Goal: Transaction & Acquisition: Obtain resource

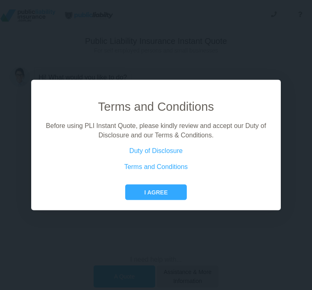
scroll to position [0, 3]
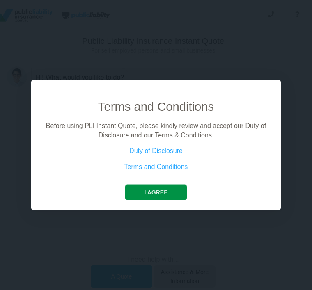
click at [154, 200] on button "I agree" at bounding box center [155, 193] width 61 height 16
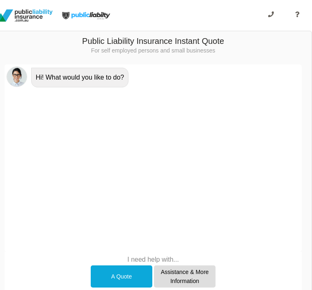
click at [122, 278] on div "A Quote" at bounding box center [122, 277] width 62 height 23
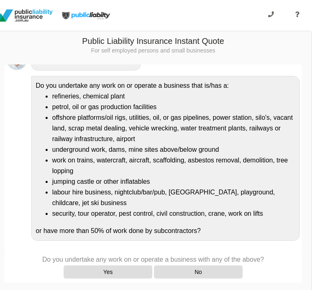
scroll to position [188, 0]
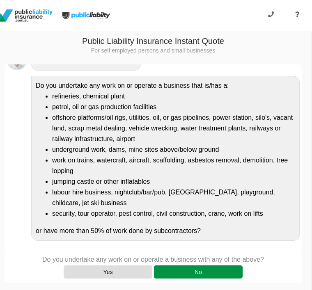
click at [197, 271] on div "No" at bounding box center [198, 272] width 89 height 13
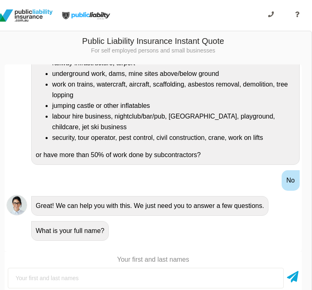
scroll to position [0, 7]
click at [138, 258] on p "Your first and last names" at bounding box center [153, 259] width 297 height 9
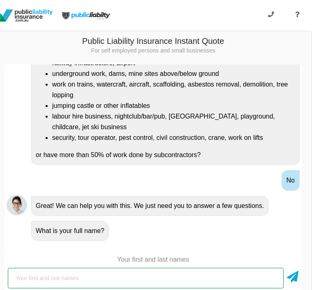
click at [105, 290] on html "We give you access to insurance companies at the rates only insurance brokers h…" at bounding box center [153, 268] width 312 height 537
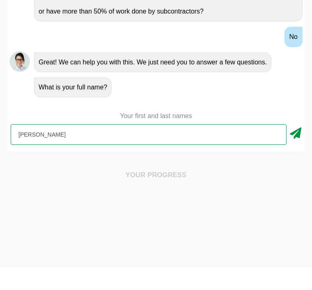
type input "[PERSON_NAME]"
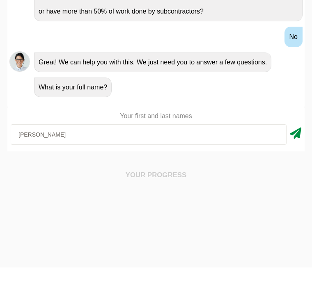
click at [296, 147] on icon at bounding box center [295, 154] width 11 height 15
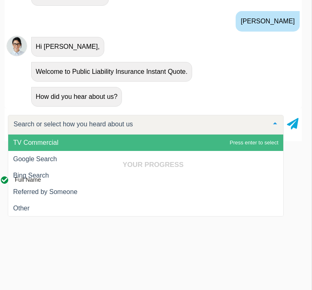
scroll to position [236, 0]
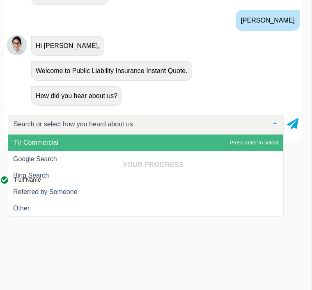
click at [55, 162] on div "Your Progress Full Name SWITCH TO FORM ×" at bounding box center [153, 237] width 317 height 172
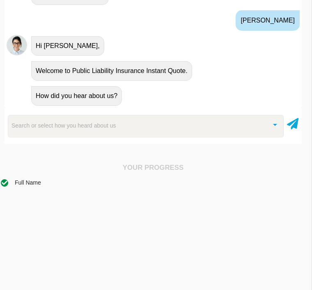
click at [39, 162] on div "Your Progress Full Name SWITCH TO FORM ×" at bounding box center [153, 240] width 317 height 172
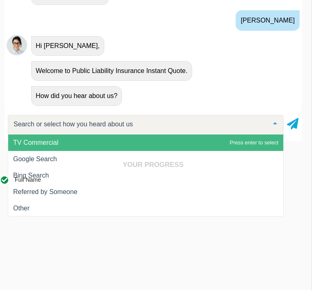
scroll to position [111, 3]
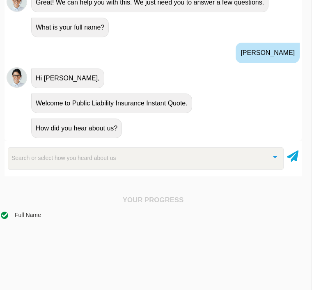
click at [37, 192] on div "Your Progress Full Name SWITCH TO FORM ×" at bounding box center [153, 272] width 317 height 172
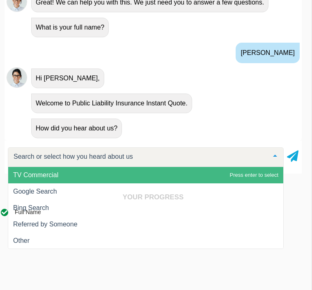
click at [27, 191] on div "Your Progress Full Name SWITCH TO FORM ×" at bounding box center [153, 269] width 317 height 172
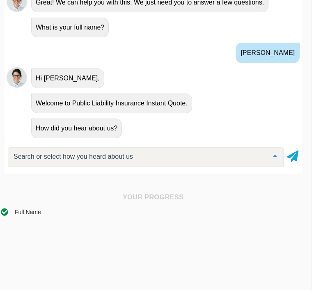
click at [46, 163] on div at bounding box center [146, 157] width 276 height 20
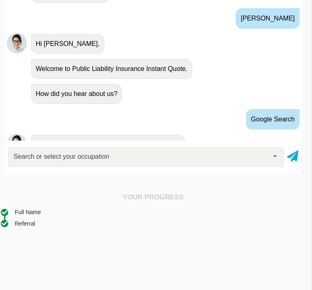
scroll to position [312, 0]
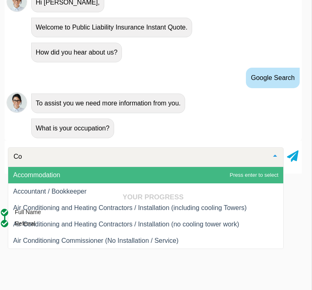
type input "C"
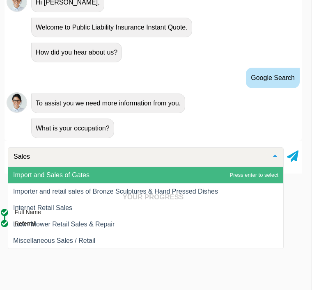
scroll to position [0, 0]
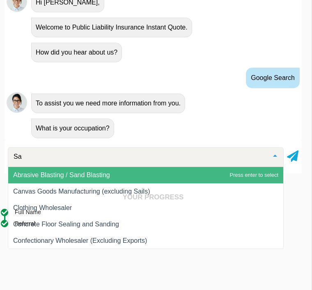
type input "S"
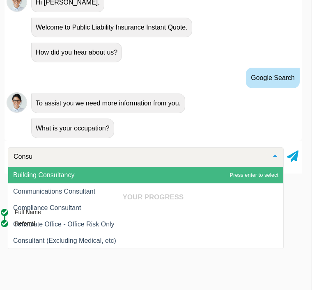
type input "Consul"
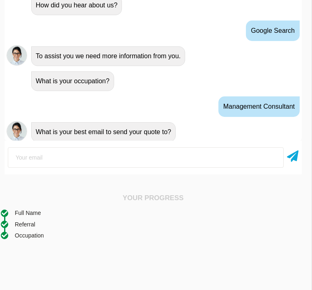
scroll to position [363, 0]
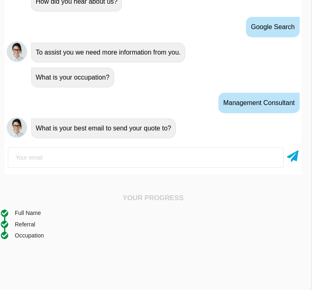
click at [62, 165] on input "email" at bounding box center [146, 157] width 276 height 21
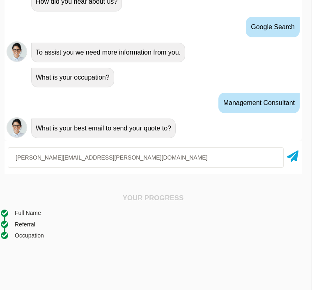
click at [172, 154] on input "[PERSON_NAME][EMAIL_ADDRESS][PERSON_NAME][DOMAIN_NAME]" at bounding box center [146, 157] width 276 height 21
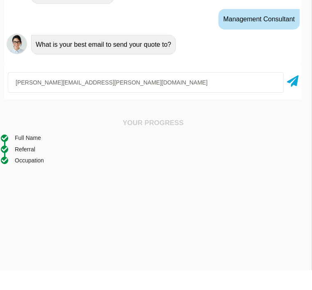
scroll to position [362, 0]
click at [117, 92] on input "[PERSON_NAME][EMAIL_ADDRESS][PERSON_NAME][DOMAIN_NAME]" at bounding box center [146, 102] width 276 height 21
type input "[PERSON_NAME][EMAIL_ADDRESS][PERSON_NAME][DOMAIN_NAME]"
click at [297, 92] on icon at bounding box center [292, 99] width 11 height 15
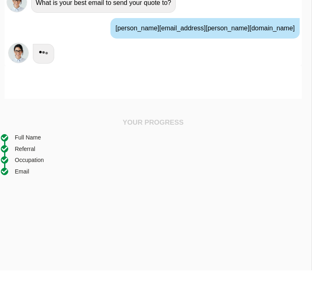
scroll to position [212, 3]
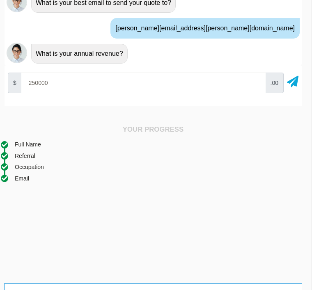
type input "250000"
click at [122, 133] on h4 "Your Progress" at bounding box center [153, 130] width 305 height 8
click at [293, 89] on div at bounding box center [292, 83] width 11 height 21
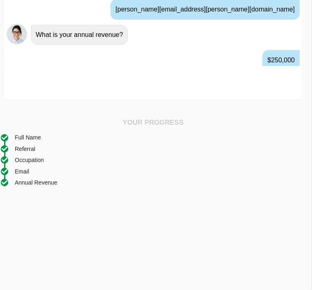
scroll to position [439, 0]
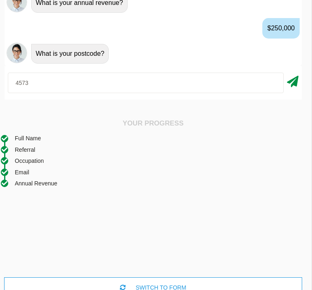
type input "4573"
click at [296, 84] on icon at bounding box center [292, 80] width 11 height 15
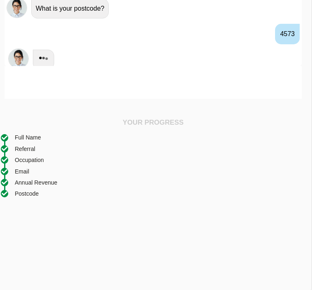
scroll to position [490, 0]
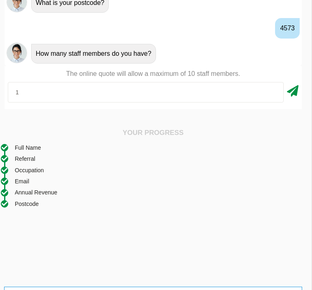
type input "1"
click at [296, 90] on icon at bounding box center [292, 89] width 11 height 15
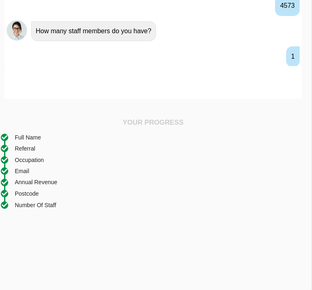
scroll to position [541, 0]
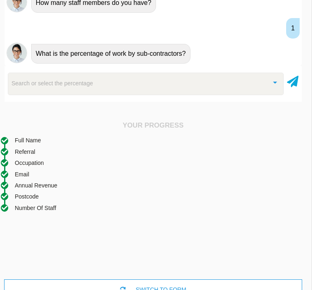
click at [13, 120] on div "Your Progress Full Name Referral Occupation Email Annual Revenue Postcode Numbe…" at bounding box center [153, 211] width 317 height 198
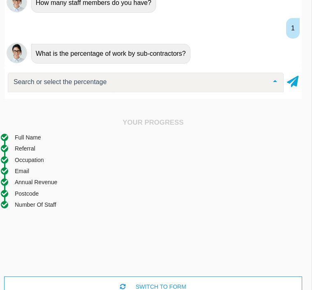
click at [72, 90] on div at bounding box center [146, 83] width 276 height 20
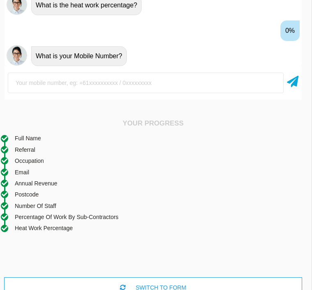
scroll to position [642, 0]
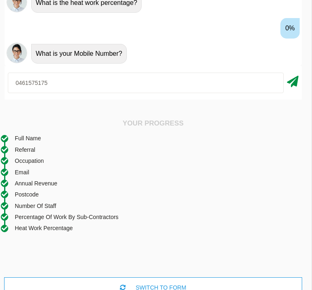
type input "0461575175"
click at [291, 83] on icon at bounding box center [292, 80] width 11 height 15
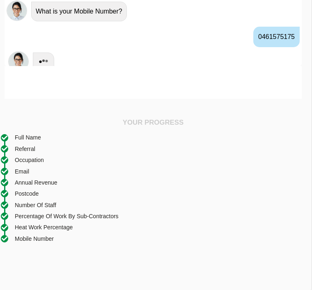
scroll to position [693, 0]
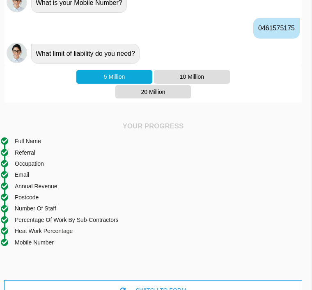
click at [113, 75] on div "5 Million" at bounding box center [114, 76] width 76 height 13
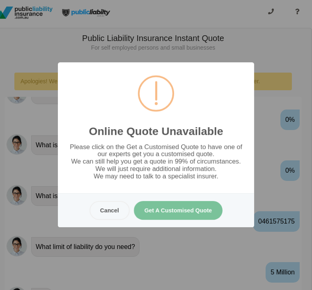
scroll to position [0, 3]
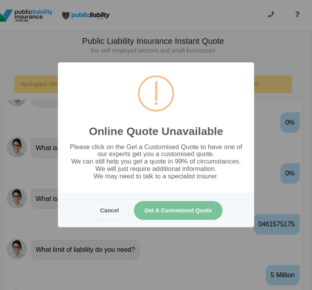
click at [178, 220] on button "Get A Customised Quote" at bounding box center [178, 210] width 89 height 19
